Goal: Information Seeking & Learning: Learn about a topic

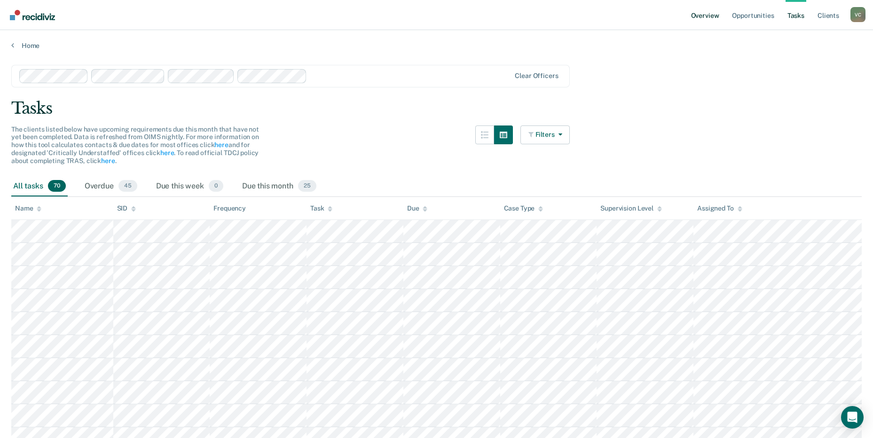
click at [693, 18] on link "Overview" at bounding box center [705, 15] width 32 height 30
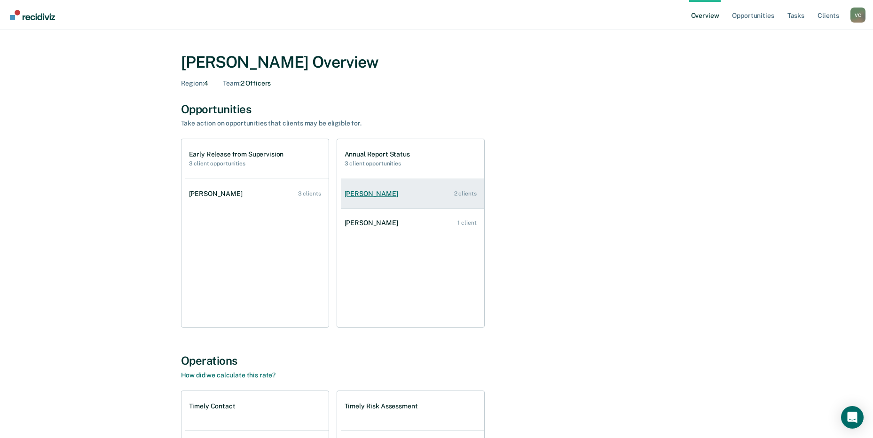
click at [376, 193] on div "[PERSON_NAME]" at bounding box center [373, 194] width 57 height 8
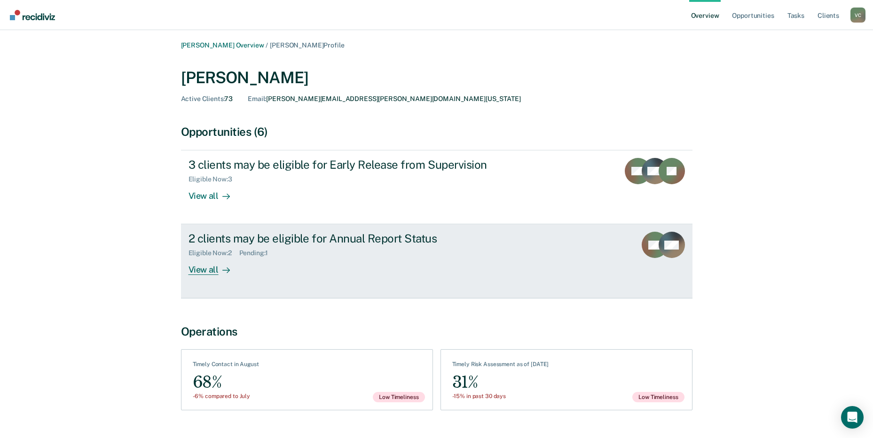
click at [261, 239] on div "2 clients may be eligible for Annual Report Status" at bounding box center [354, 239] width 330 height 14
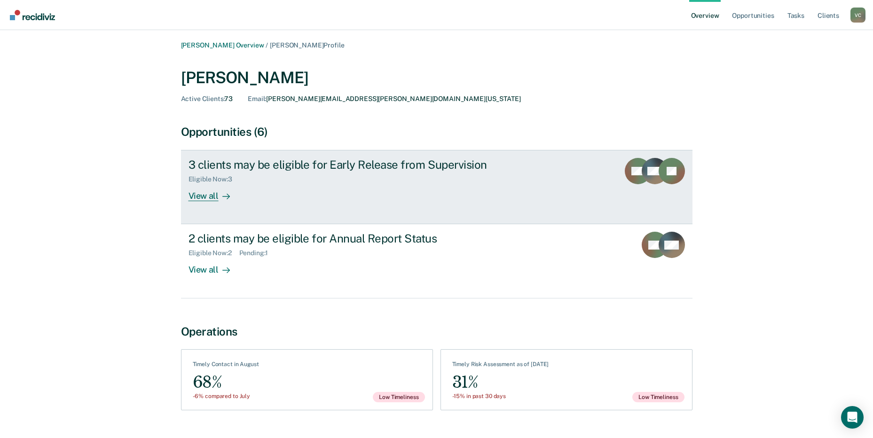
click at [206, 168] on div "3 clients may be eligible for Early Release from Supervision" at bounding box center [354, 165] width 330 height 14
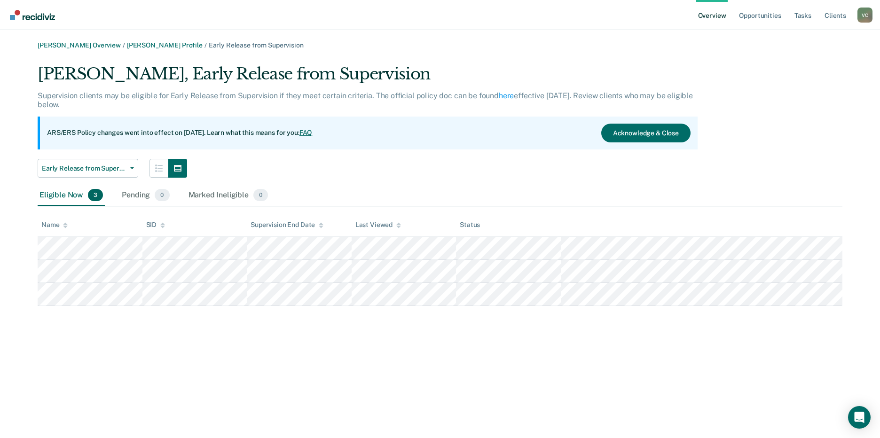
drag, startPoint x: 180, startPoint y: 345, endPoint x: 112, endPoint y: 360, distance: 69.4
click at [112, 360] on div "[PERSON_NAME] Overview / [PERSON_NAME] Profile / Early Release from Supervision…" at bounding box center [440, 224] width 858 height 367
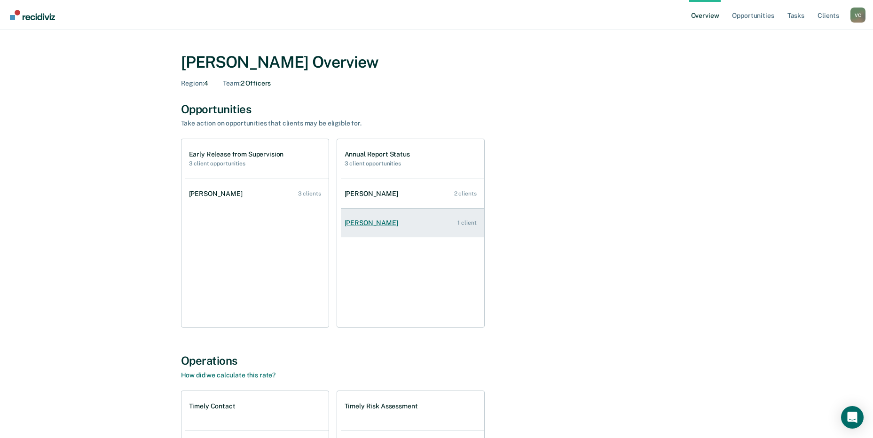
click at [354, 222] on div "[PERSON_NAME]" at bounding box center [373, 223] width 57 height 8
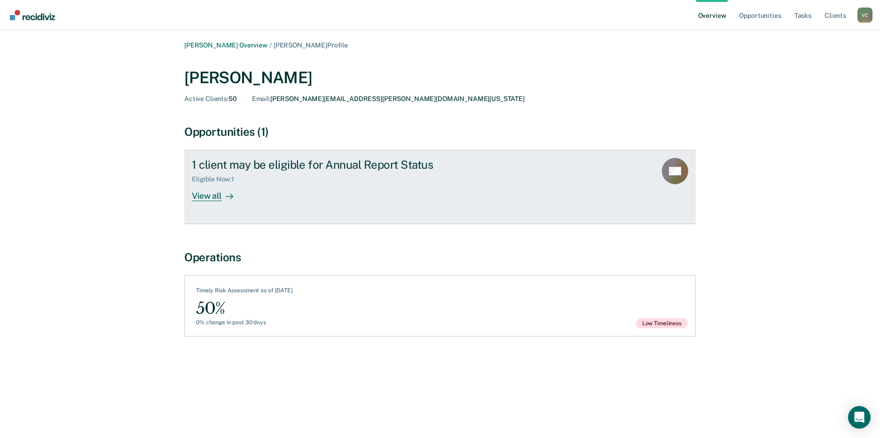
click at [217, 195] on div "View all" at bounding box center [218, 192] width 53 height 18
